Goal: Check status: Check status

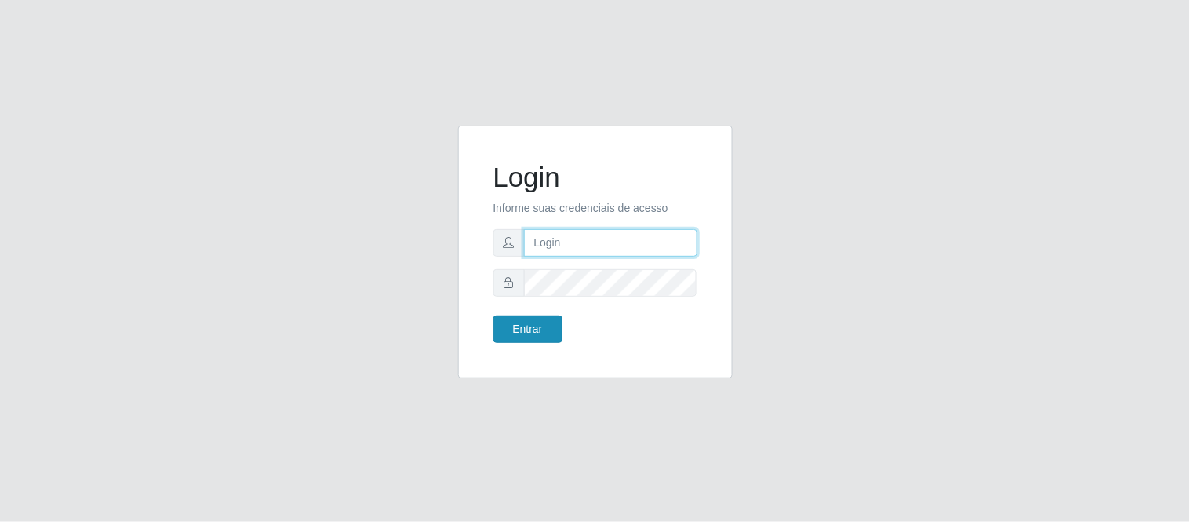
type input "deyvid@carnesecortes"
click at [536, 327] on button "Entrar" at bounding box center [528, 328] width 69 height 27
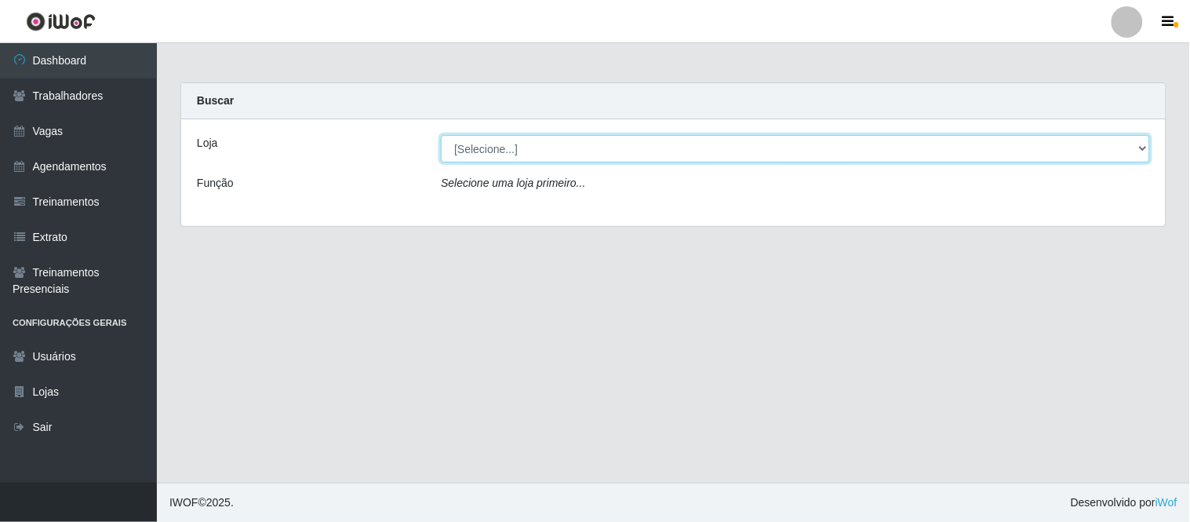
click at [639, 149] on select "[Selecione...] Carnes & Cortes" at bounding box center [795, 148] width 709 height 27
select select "433"
click at [441, 135] on select "[Selecione...] Carnes & Cortes" at bounding box center [795, 148] width 709 height 27
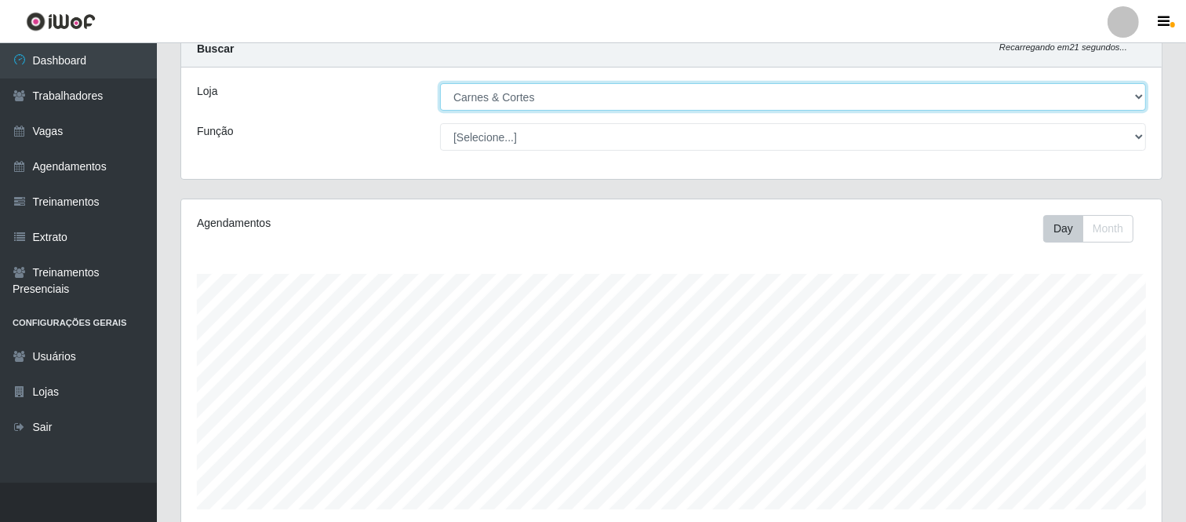
scroll to position [174, 0]
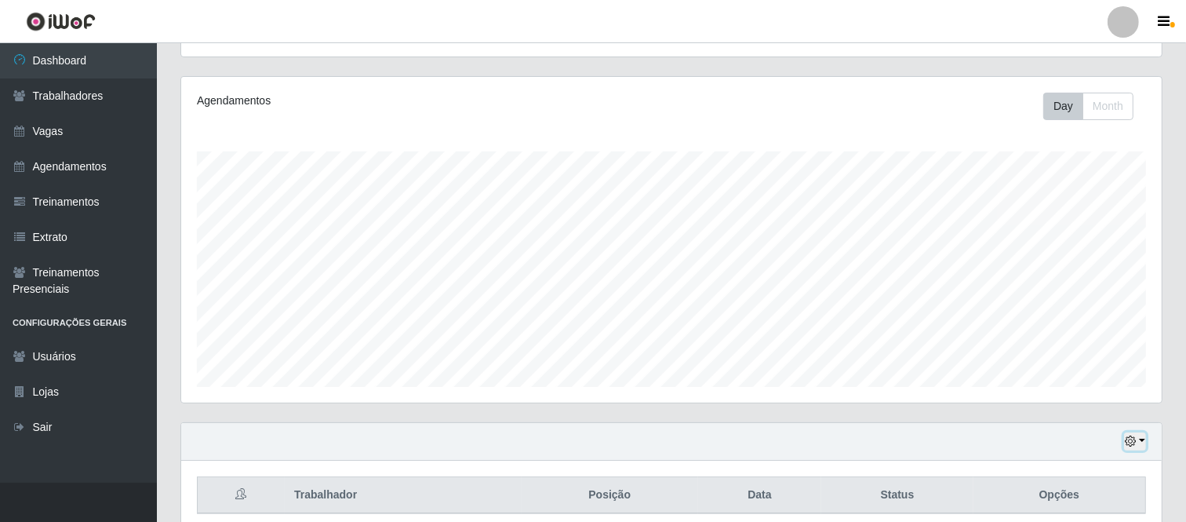
click at [1142, 438] on button "button" at bounding box center [1135, 441] width 22 height 18
click at [1094, 382] on button "1 Semana" at bounding box center [1083, 382] width 124 height 33
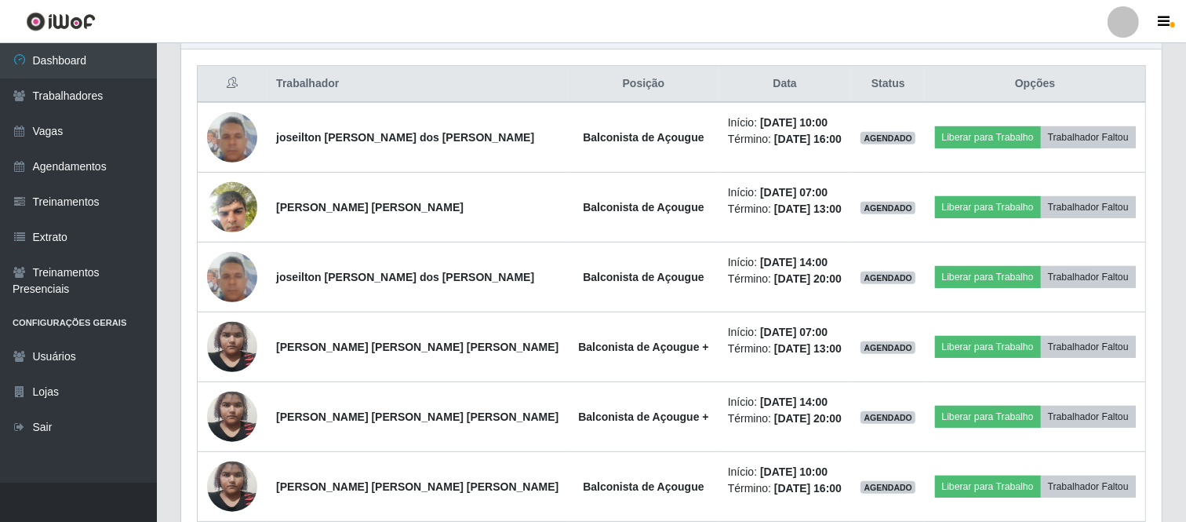
scroll to position [589, 0]
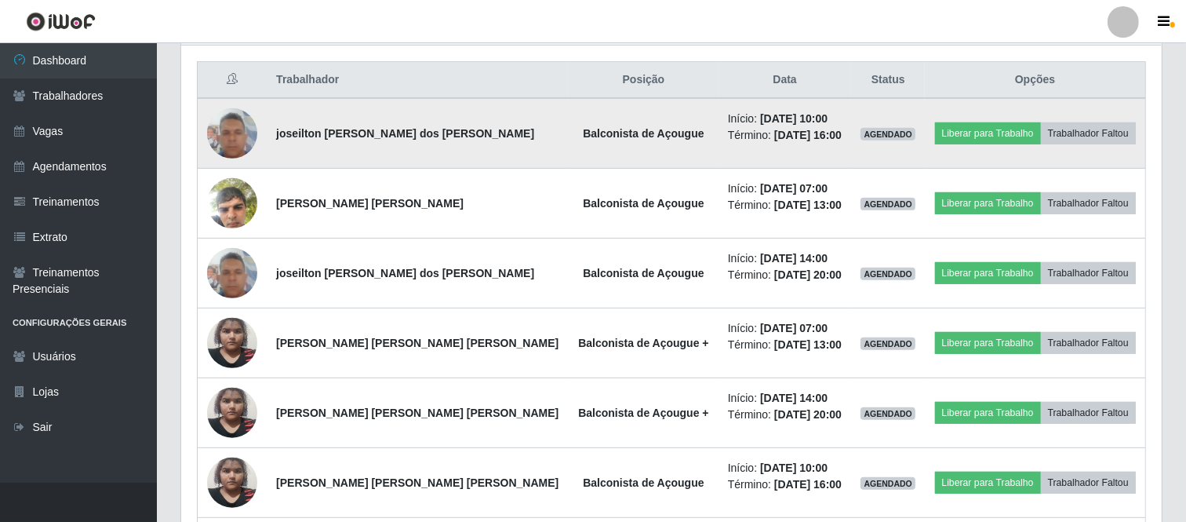
click at [233, 136] on img at bounding box center [232, 133] width 50 height 67
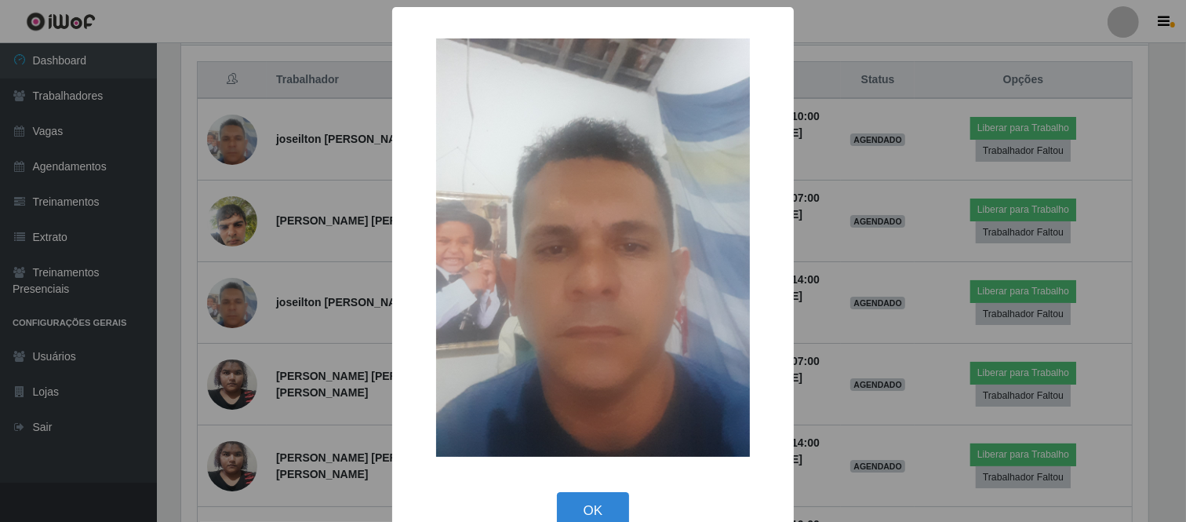
scroll to position [325, 971]
click at [581, 516] on button "OK" at bounding box center [595, 510] width 73 height 37
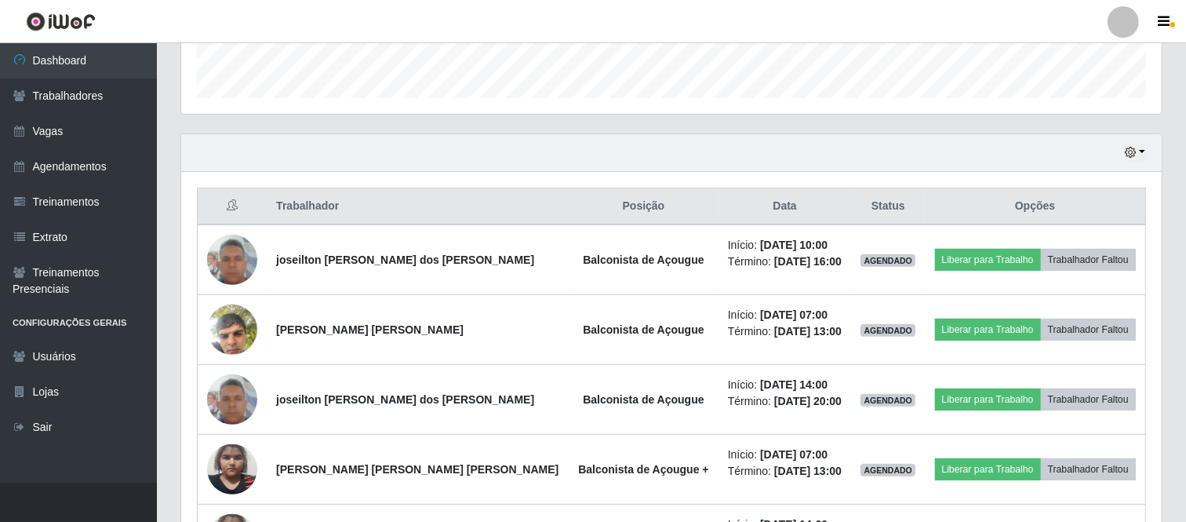
scroll to position [364, 0]
